Goal: Task Accomplishment & Management: Complete application form

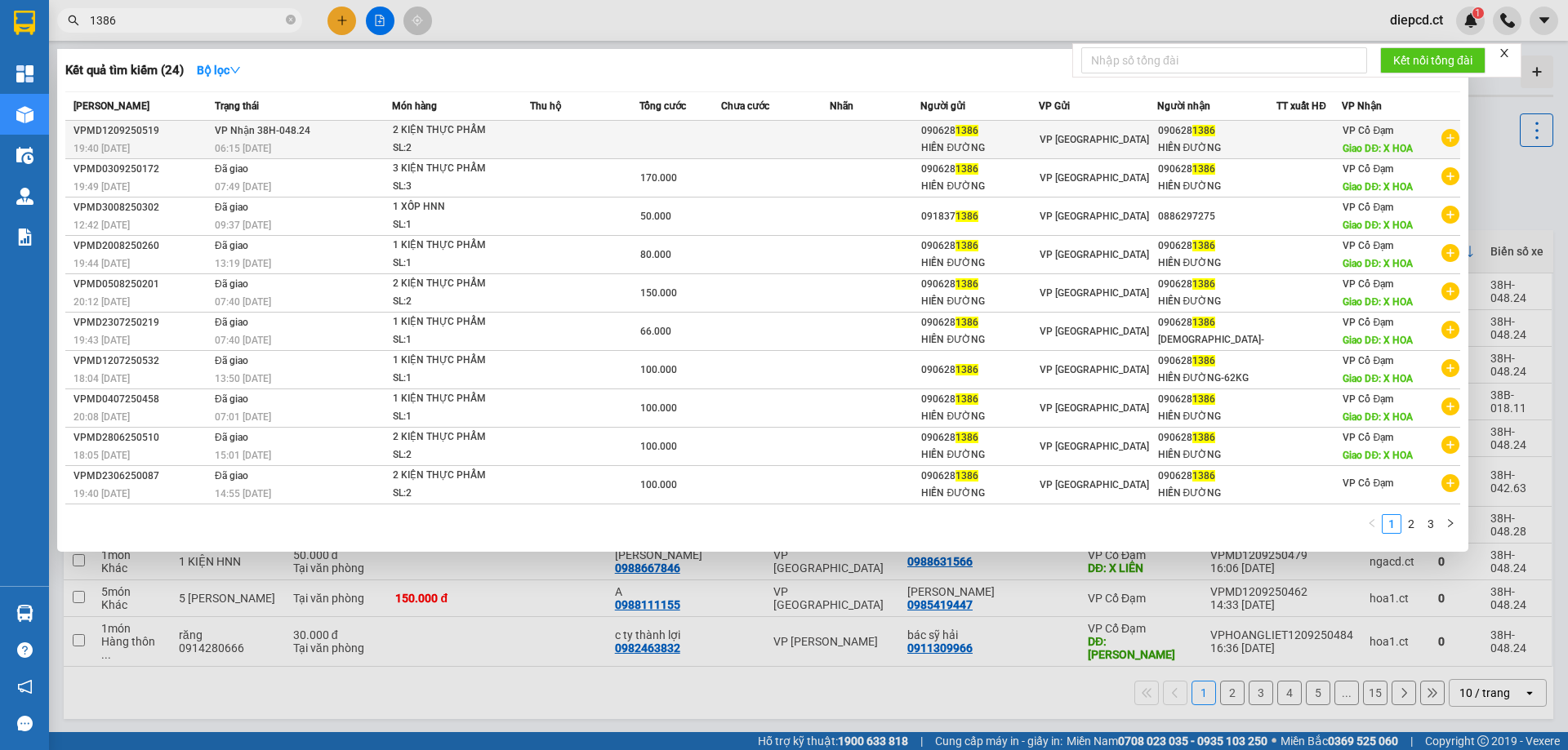
type input "1386"
click at [293, 138] on td "VP Nhận 38H-048.24 06:15 [DATE]" at bounding box center [300, 140] width 181 height 38
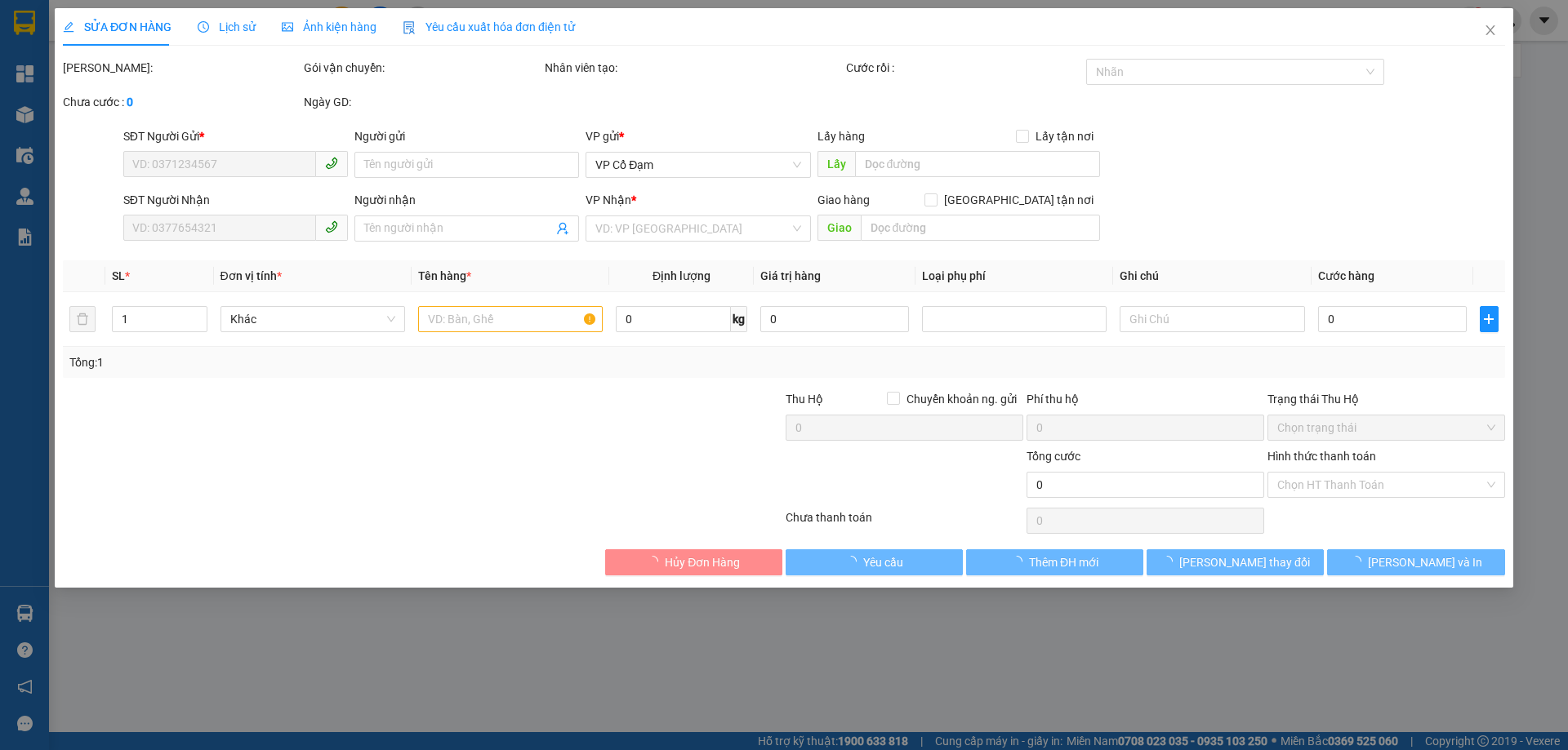
type input "0906281386"
type input "HIỀN ĐƯỜNG"
type input "0906281386"
type input "HIỀN ĐƯỜNG"
type input "X HOA"
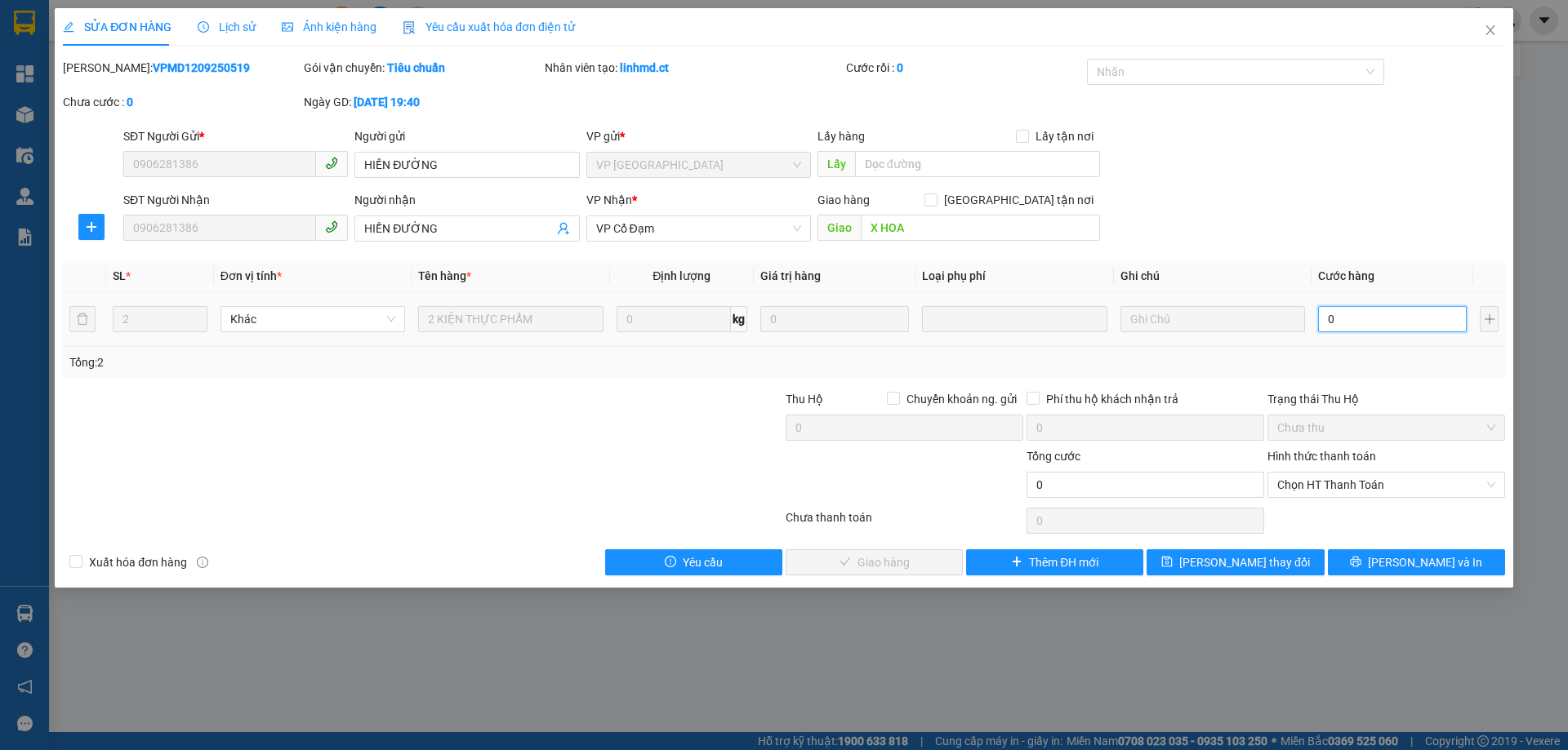
click at [1357, 314] on input "0" at bounding box center [1392, 319] width 149 height 26
type input "1"
type input "17"
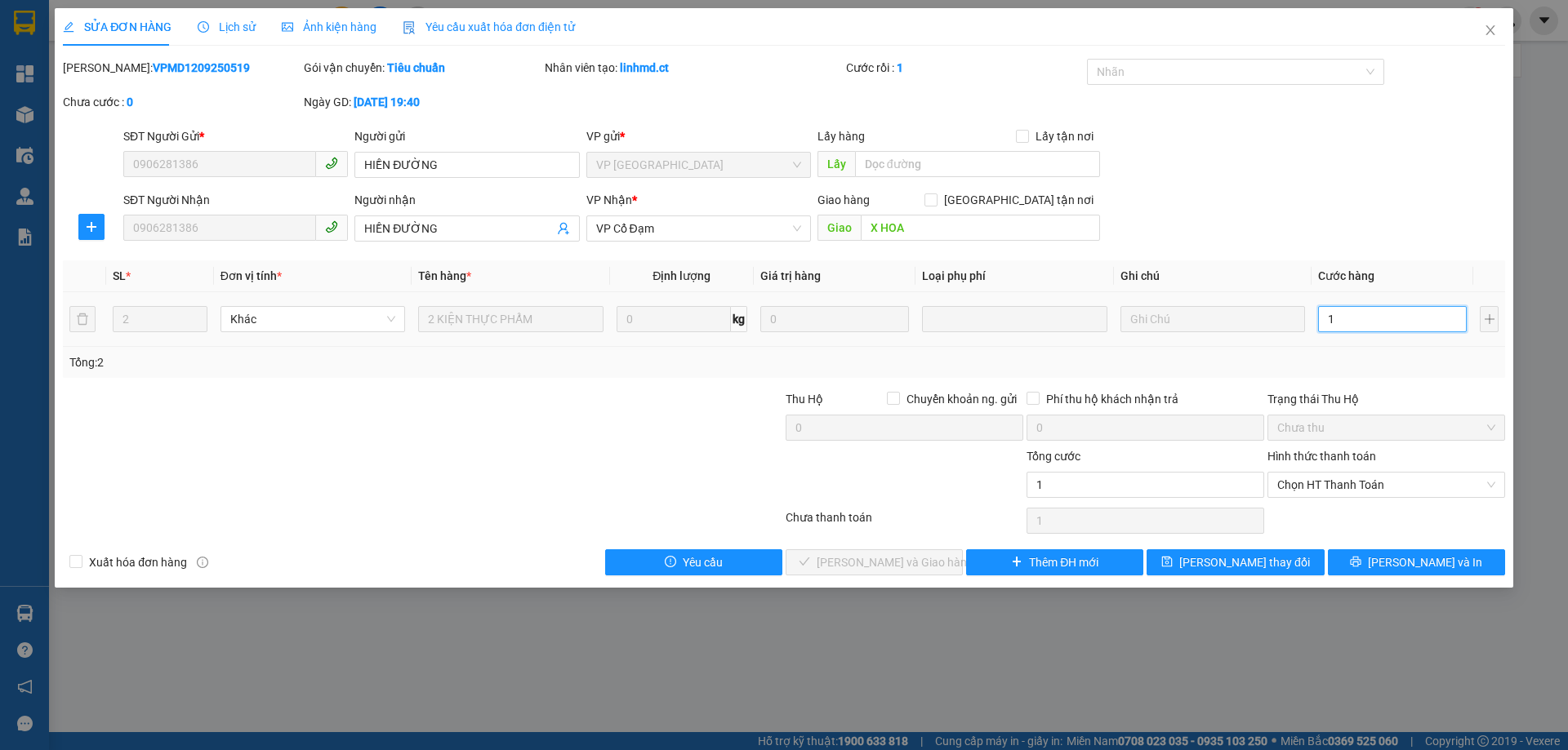
type input "17"
type input "170"
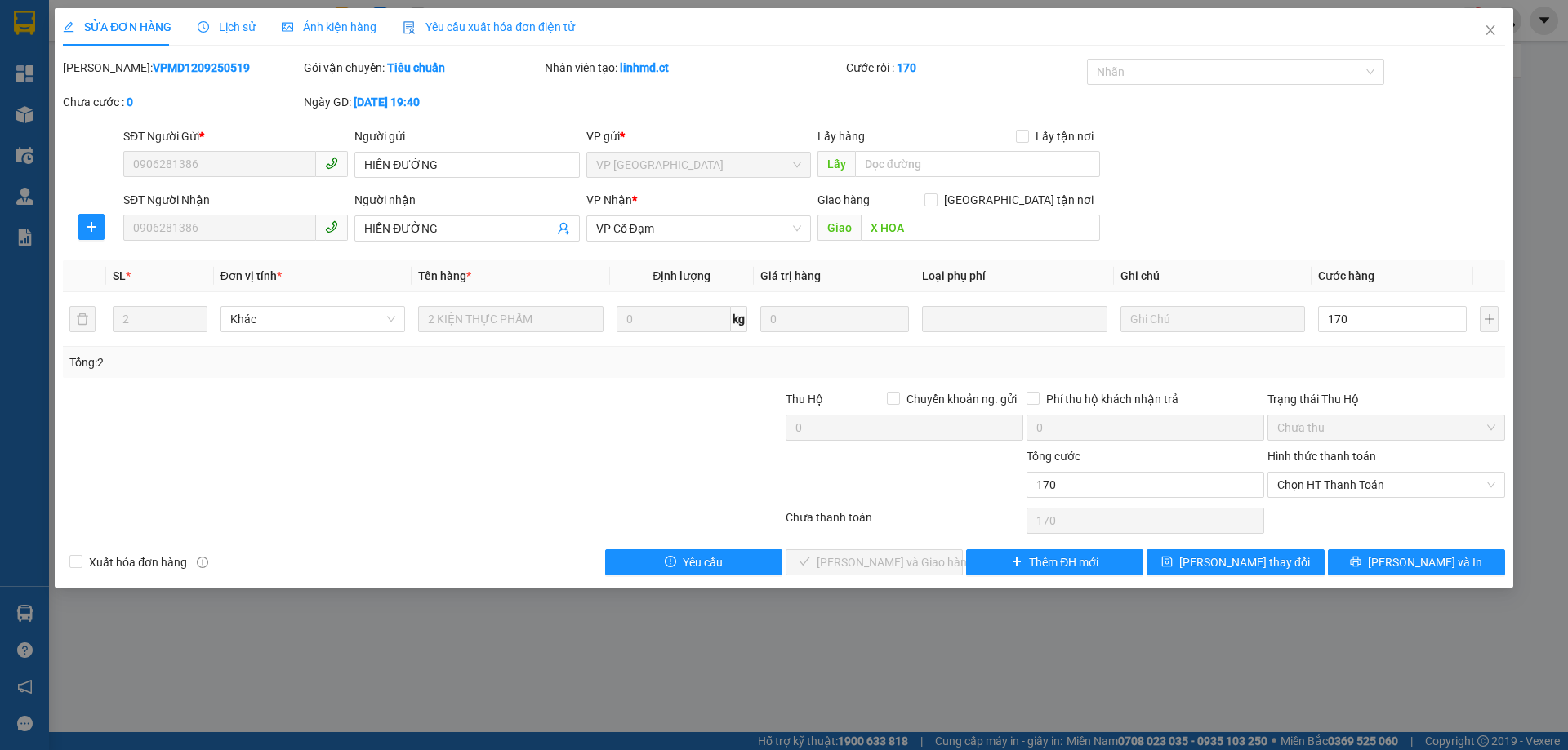
click at [1354, 355] on div "Tổng: 2" at bounding box center [784, 363] width 1429 height 18
type input "170.000"
click at [1326, 480] on span "Chọn HT Thanh Toán" at bounding box center [1385, 485] width 218 height 24
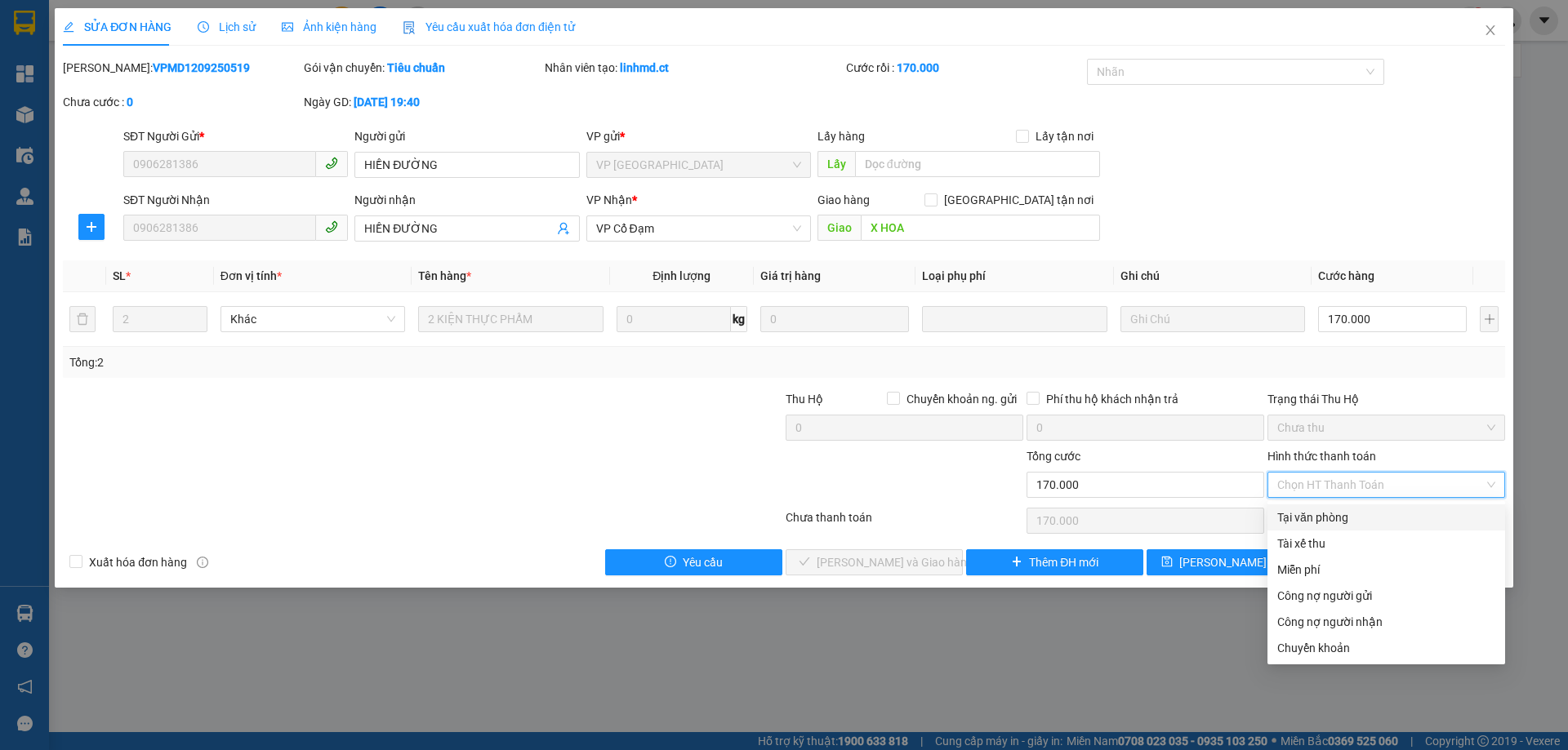
click at [1321, 515] on div "Tại văn phòng" at bounding box center [1385, 518] width 218 height 18
type input "0"
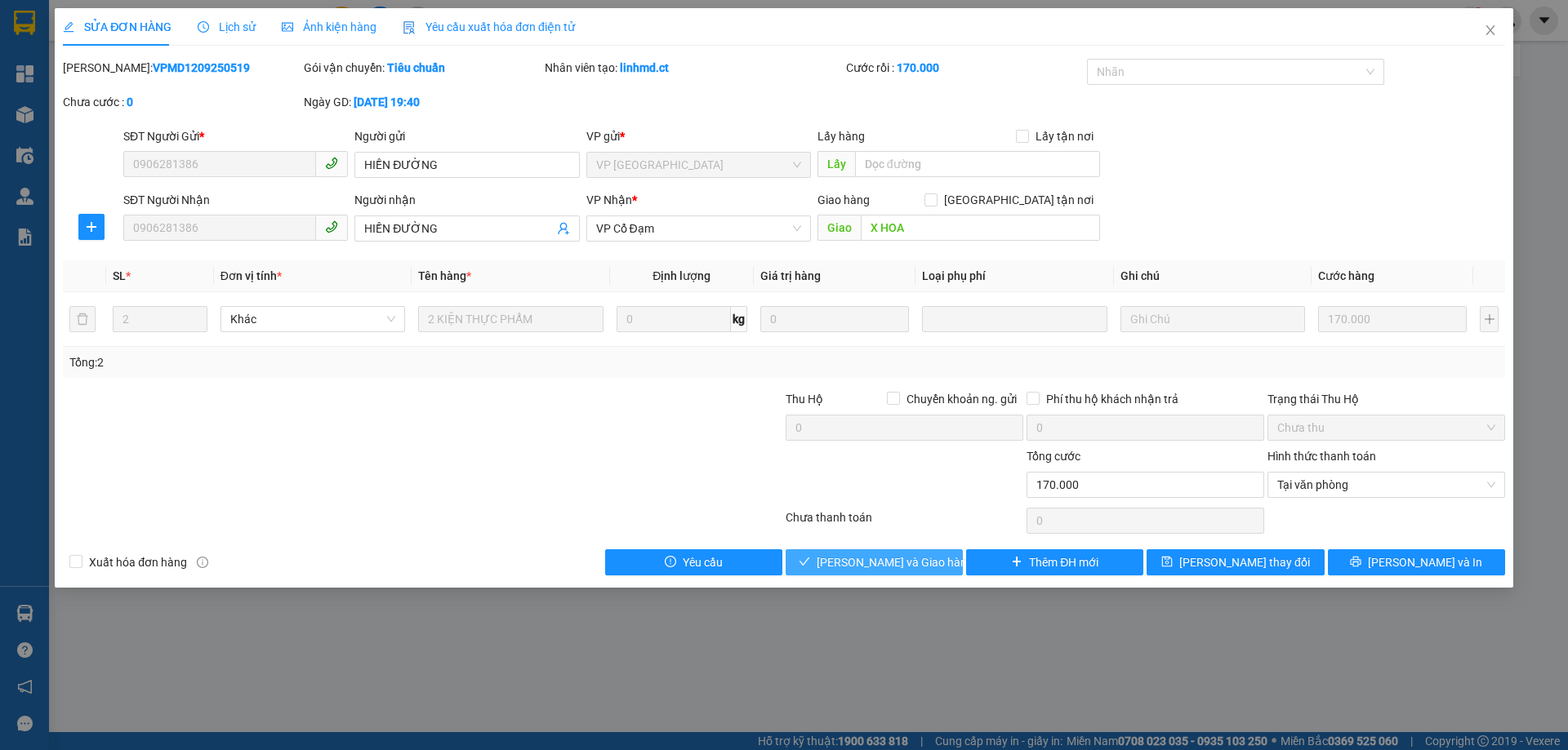
click at [898, 565] on span "[PERSON_NAME] và Giao hàng" at bounding box center [895, 562] width 157 height 18
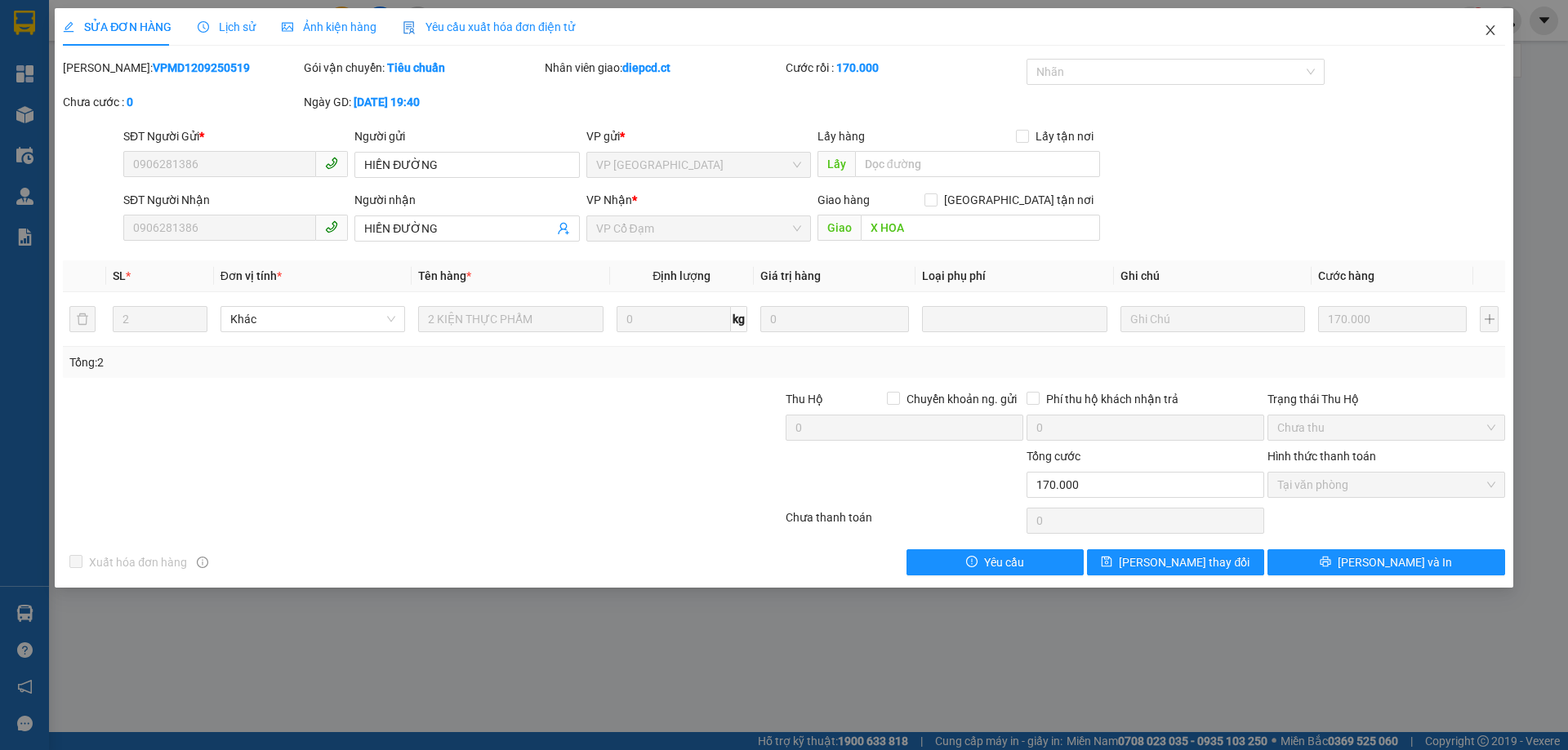
click at [1487, 24] on span "Close" at bounding box center [1490, 30] width 45 height 45
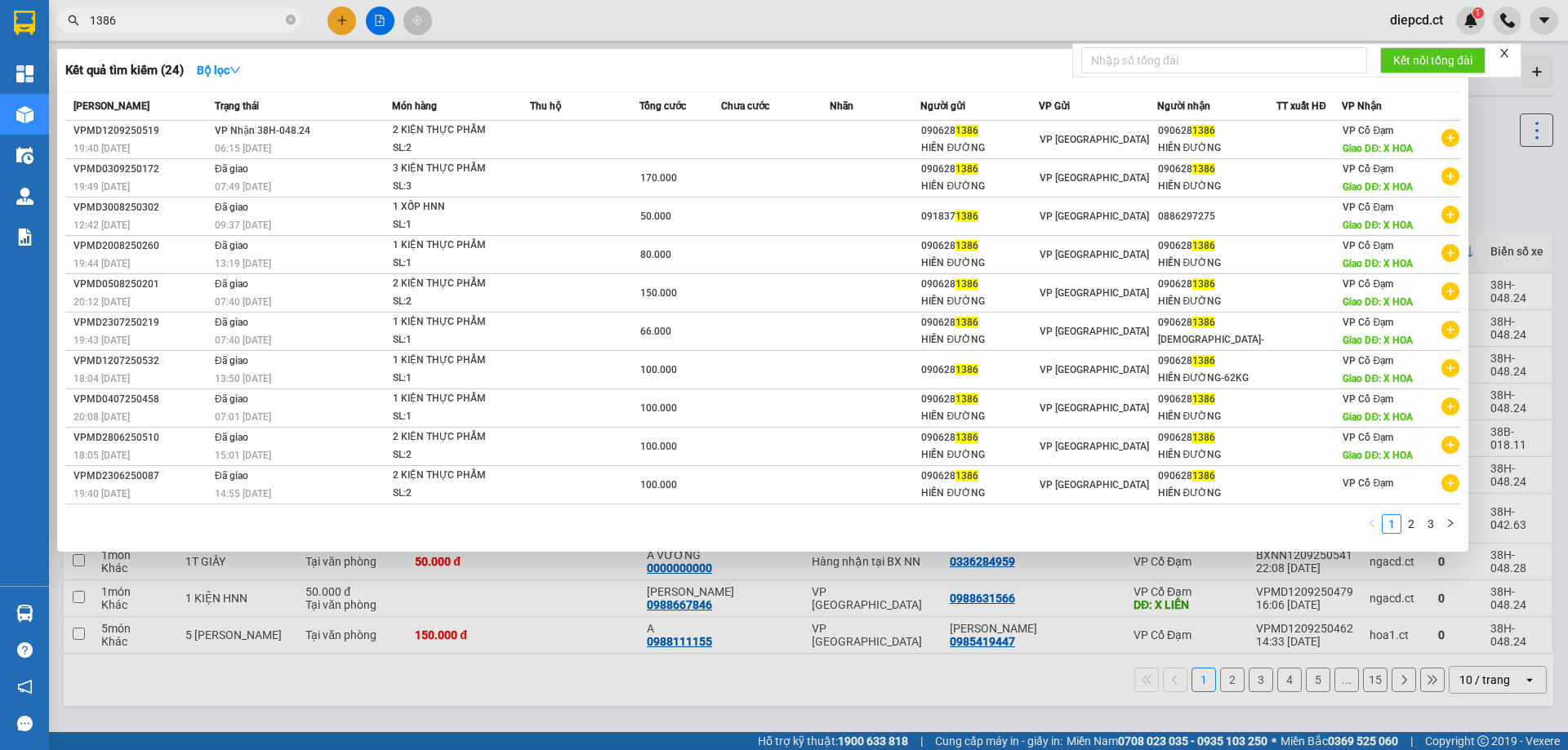
click at [191, 20] on input "1386" at bounding box center [186, 20] width 192 height 18
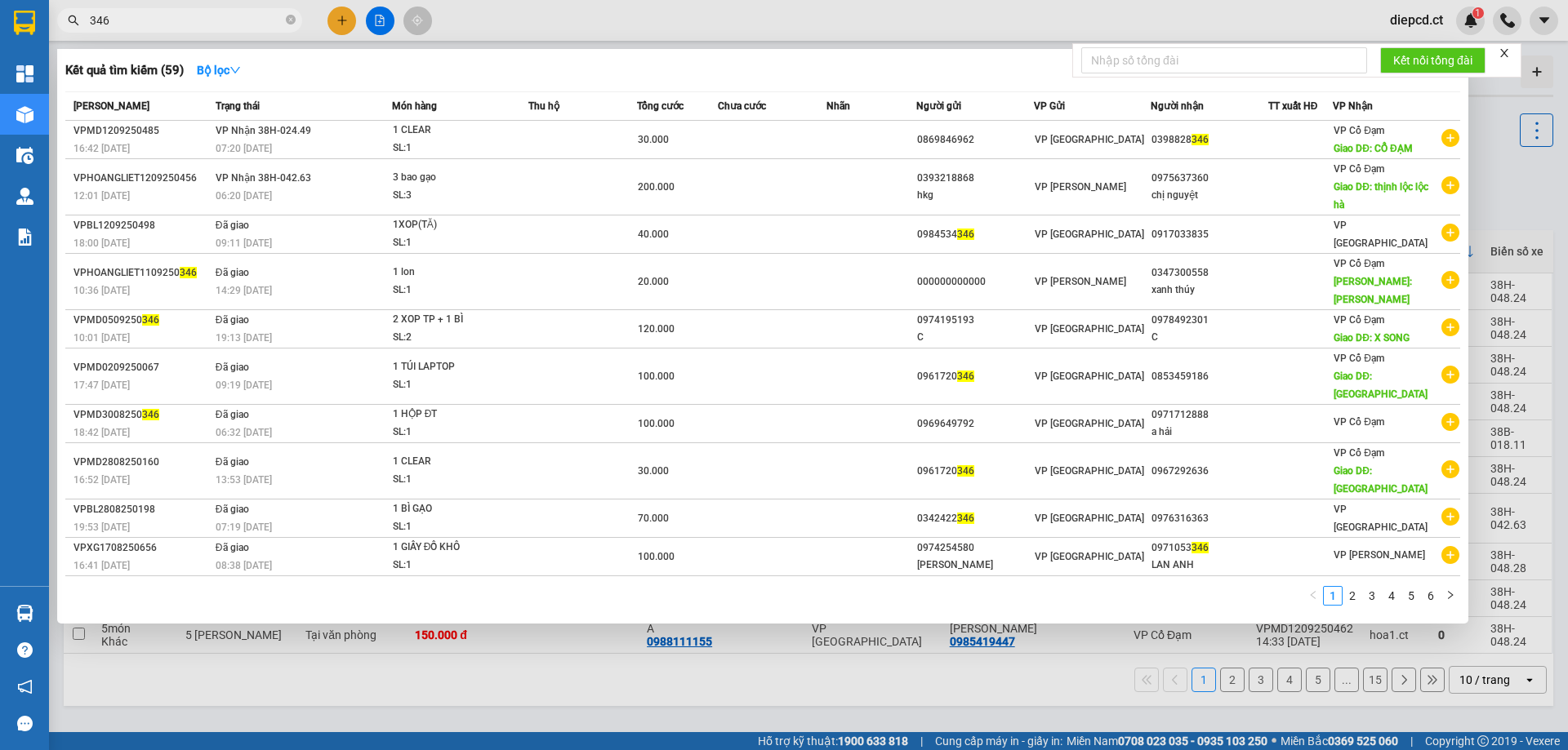
type input "346"
